Goal: Obtain resource: Download file/media

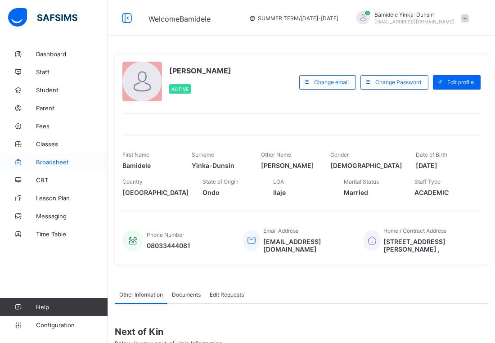
click at [62, 162] on span "Broadsheet" at bounding box center [72, 162] width 72 height 7
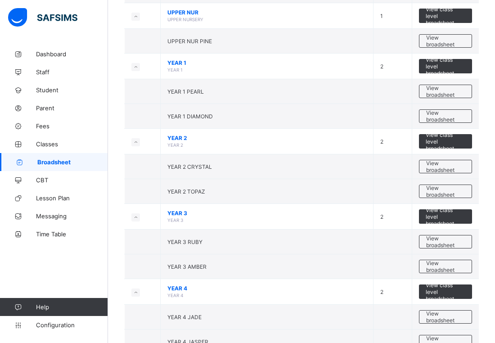
scroll to position [491, 0]
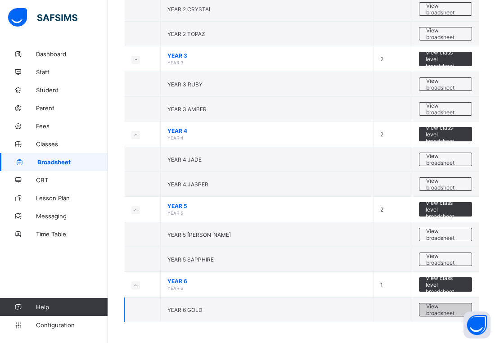
click at [454, 308] on span "View broadsheet" at bounding box center [446, 310] width 39 height 14
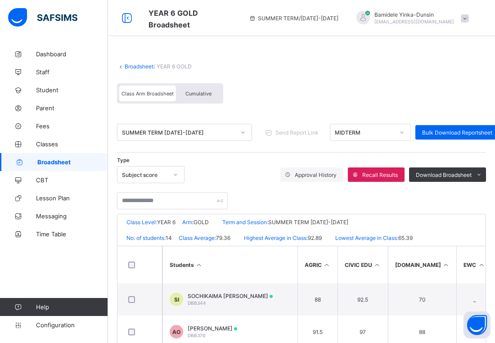
click at [404, 130] on icon at bounding box center [402, 132] width 5 height 9
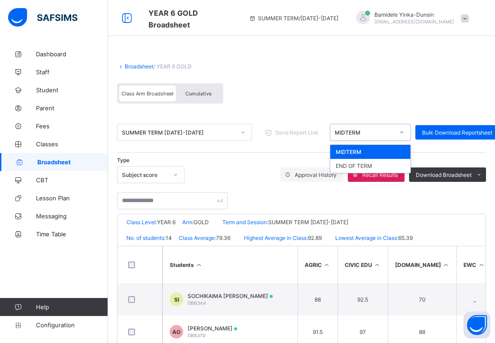
click at [404, 133] on icon at bounding box center [402, 133] width 3 height 2
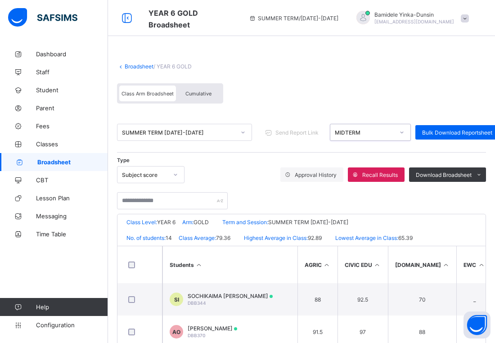
click at [404, 133] on icon at bounding box center [402, 132] width 5 height 9
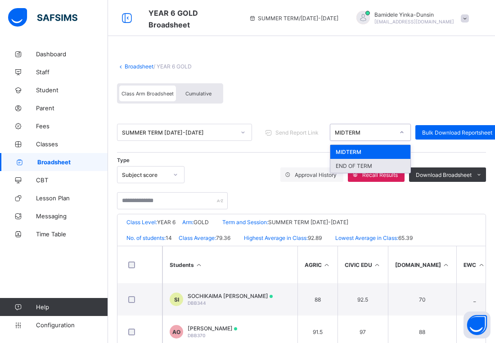
click at [372, 166] on div "END OF TERM" at bounding box center [371, 166] width 80 height 14
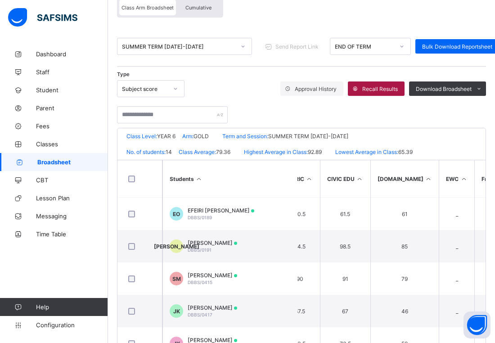
scroll to position [233, 18]
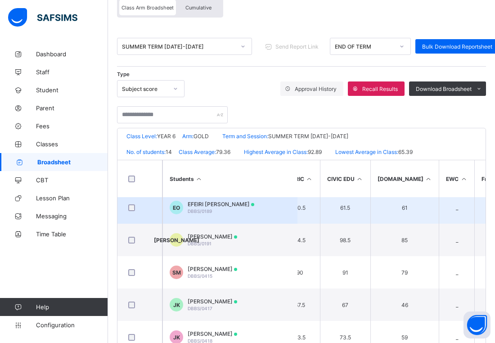
click at [236, 205] on span "EFEIRI OSAMOKHAI" at bounding box center [221, 204] width 67 height 7
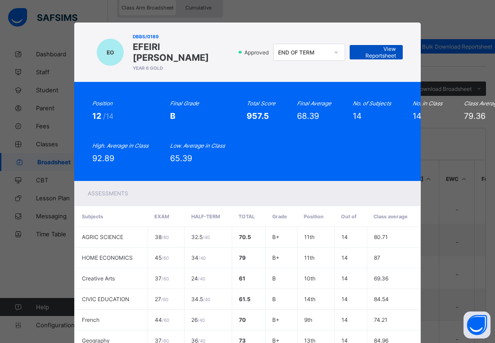
click at [375, 46] on span "View Reportsheet" at bounding box center [377, 52] width 40 height 14
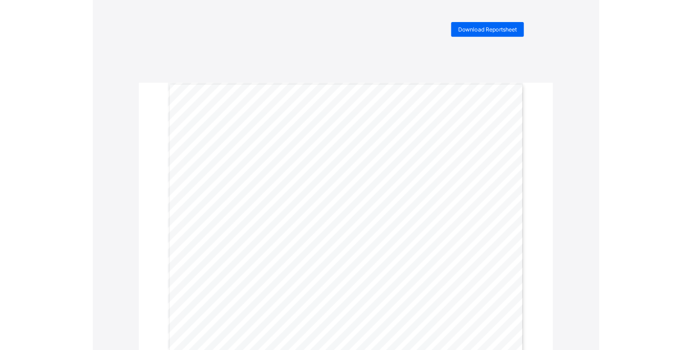
scroll to position [2, 0]
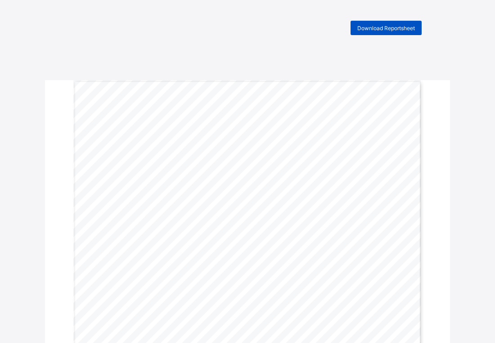
click at [385, 28] on span "Download Reportsheet" at bounding box center [387, 28] width 58 height 7
